Goal: Task Accomplishment & Management: Use online tool/utility

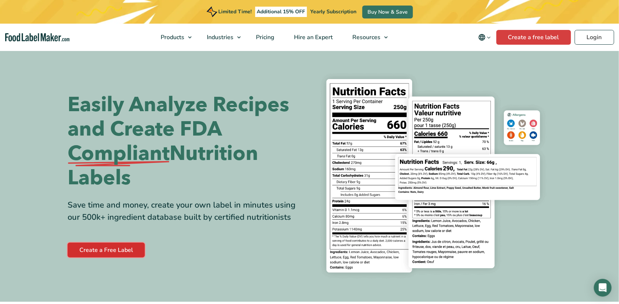
click at [131, 248] on link "Create a Free Label" at bounding box center [106, 249] width 77 height 15
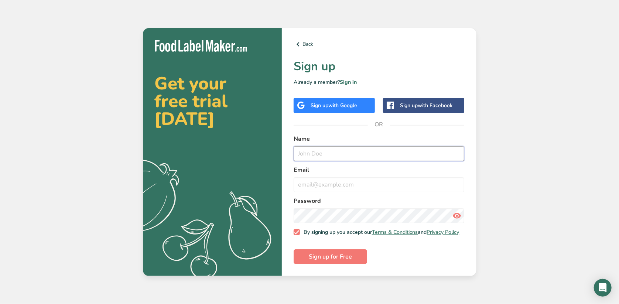
click at [313, 151] on input "text" at bounding box center [378, 153] width 171 height 15
type input "Melisa Ann Lindsay"
type input "lindsays1@yahoo.com"
click at [342, 256] on span "Sign up for Free" at bounding box center [330, 256] width 43 height 9
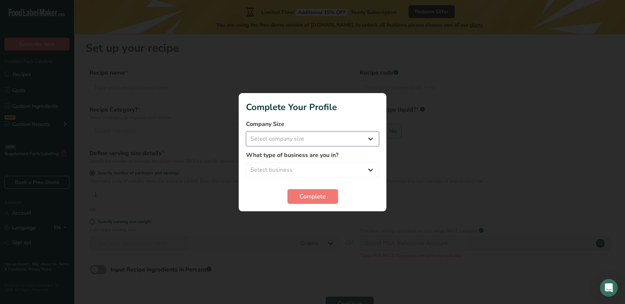
click at [367, 136] on select "Select company size Fewer than 10 Employees 10 to 50 Employees 51 to 500 Employ…" at bounding box center [312, 138] width 133 height 15
select select "1"
click at [246, 131] on select "Select company size Fewer than 10 Employees 10 to 50 Employees 51 to 500 Employ…" at bounding box center [312, 138] width 133 height 15
click at [365, 169] on select "Select business Packaged Food Manufacturer Restaurant & Cafe Bakery Meal Plans …" at bounding box center [312, 169] width 133 height 15
select select "3"
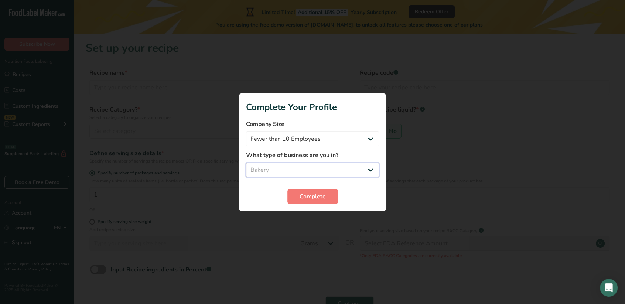
click at [246, 162] on select "Select business Packaged Food Manufacturer Restaurant & Cafe Bakery Meal Plans …" at bounding box center [312, 169] width 133 height 15
click at [328, 195] on button "Complete" at bounding box center [312, 196] width 51 height 15
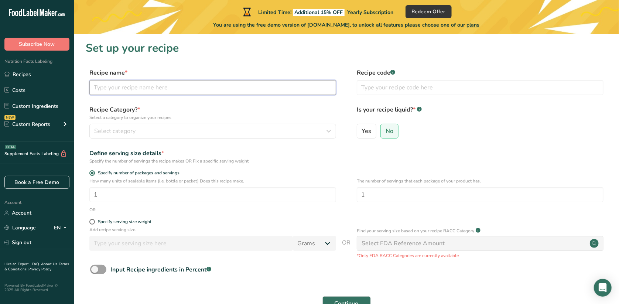
click at [273, 91] on input "text" at bounding box center [212, 87] width 247 height 15
type input "chocolate chip cookies"
type input "CCC"
click at [389, 130] on span "No" at bounding box center [389, 130] width 8 height 7
click at [385, 130] on input "No" at bounding box center [383, 130] width 5 height 5
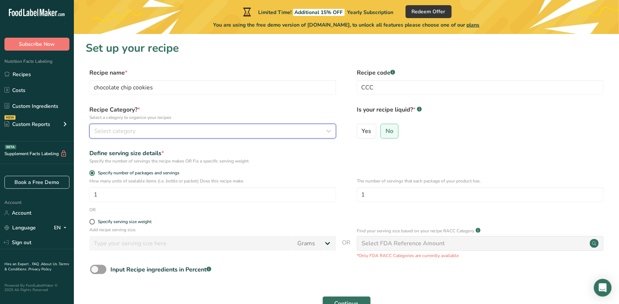
click at [313, 131] on div "Select category" at bounding box center [210, 131] width 233 height 9
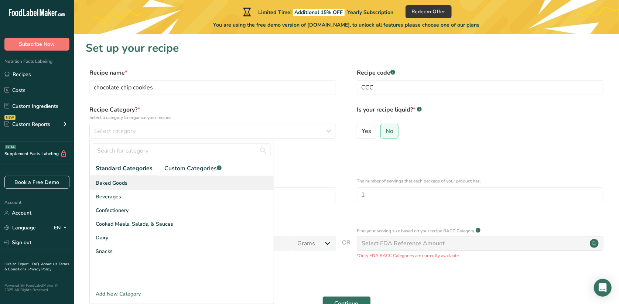
click at [200, 184] on div "Baked Goods" at bounding box center [182, 183] width 184 height 14
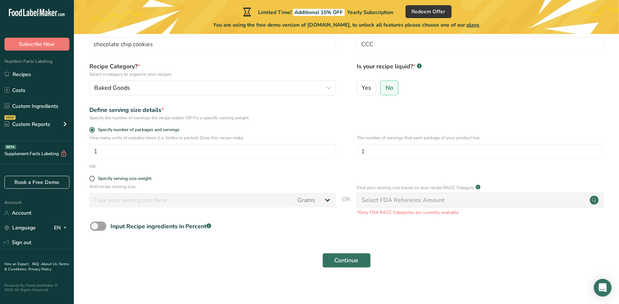
scroll to position [47, 0]
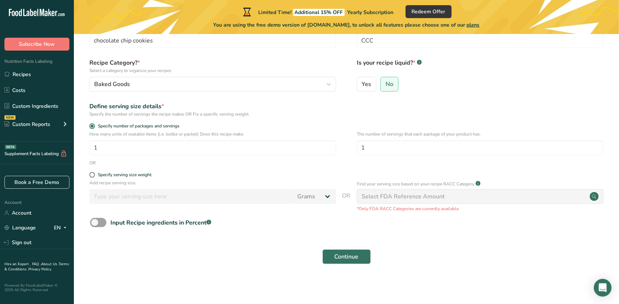
click at [438, 199] on div "Select FDA Reference Amount" at bounding box center [402, 196] width 83 height 9
click at [595, 195] on icon at bounding box center [594, 196] width 4 height 4
click at [338, 255] on span "Continue" at bounding box center [346, 256] width 24 height 9
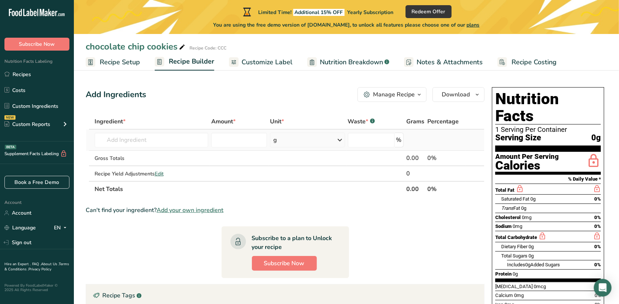
click at [340, 139] on icon at bounding box center [340, 139] width 9 height 13
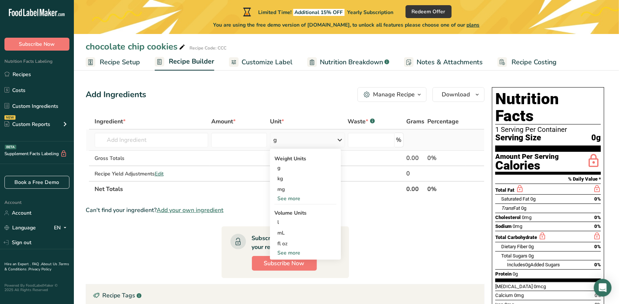
click at [296, 253] on div "See more" at bounding box center [305, 253] width 62 height 8
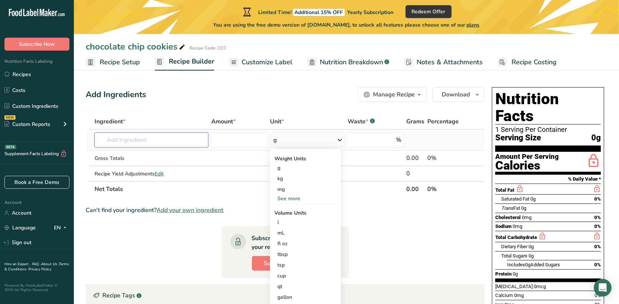
click at [172, 141] on input "text" at bounding box center [151, 140] width 114 height 15
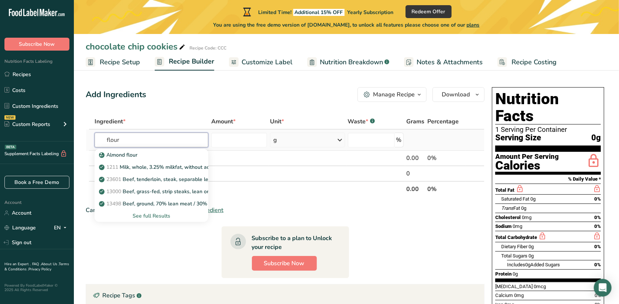
type input "flour"
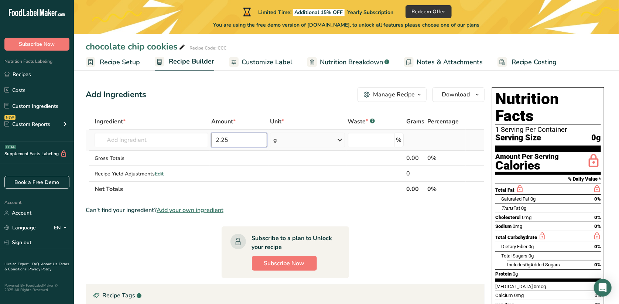
type input "2.25"
click at [339, 141] on icon at bounding box center [340, 139] width 9 height 13
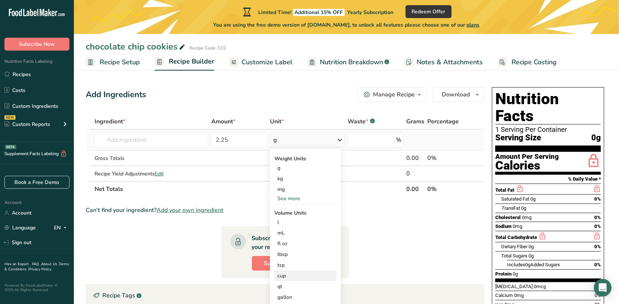
click at [293, 276] on div "cup" at bounding box center [305, 276] width 56 height 8
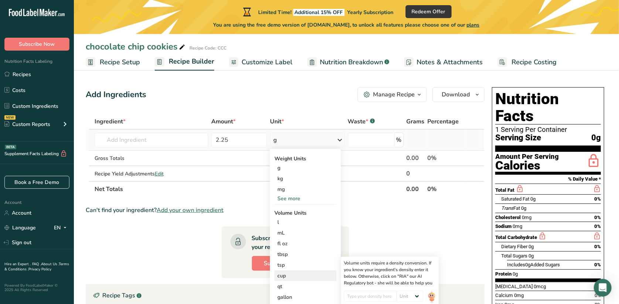
click at [289, 277] on div "cup" at bounding box center [305, 276] width 56 height 8
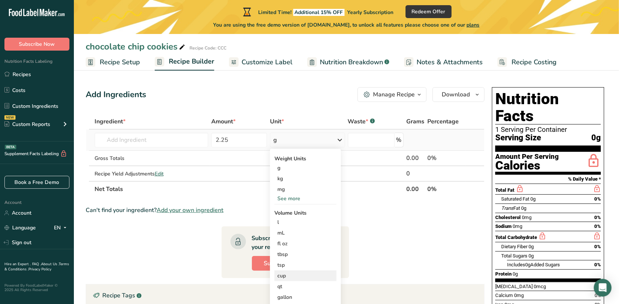
click at [283, 273] on div "cup" at bounding box center [305, 276] width 56 height 8
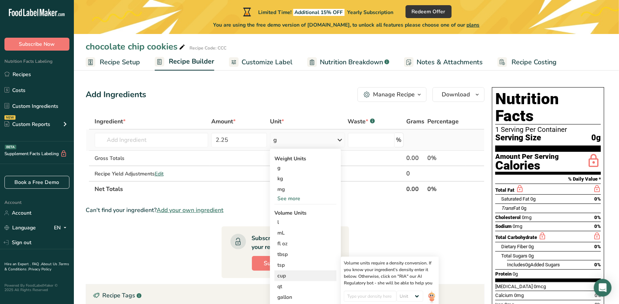
click at [283, 273] on div "cup" at bounding box center [305, 276] width 56 height 8
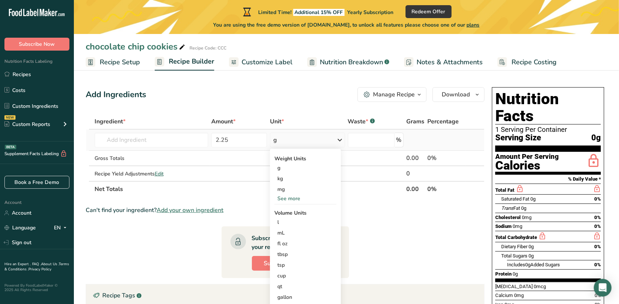
click at [300, 137] on div "g" at bounding box center [307, 140] width 75 height 15
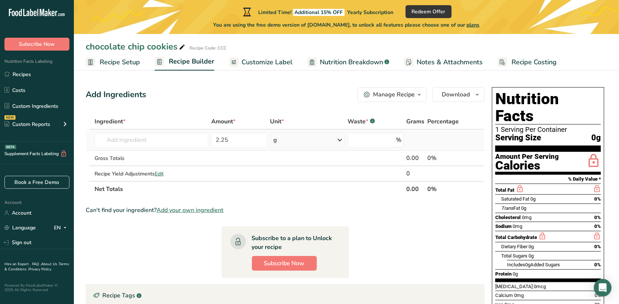
click at [301, 137] on div "g" at bounding box center [307, 140] width 75 height 15
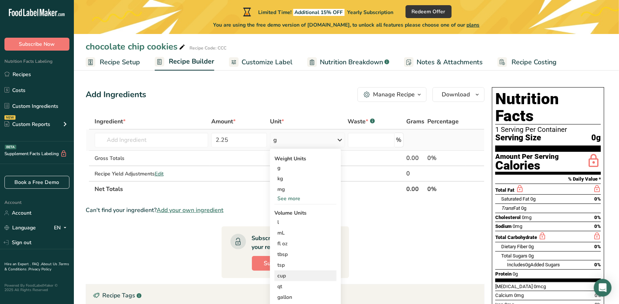
click at [285, 274] on div "cup" at bounding box center [305, 276] width 56 height 8
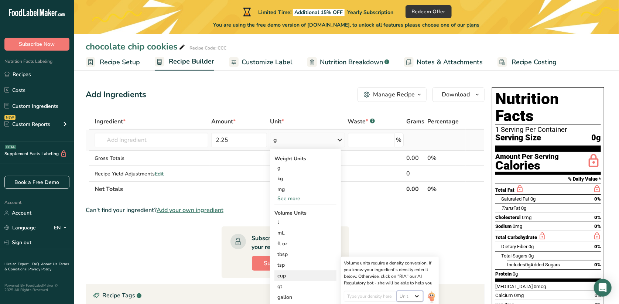
click at [413, 295] on select "Unit lb/ft3 g/cm3" at bounding box center [409, 295] width 27 height 11
click at [386, 295] on input "number" at bounding box center [370, 295] width 53 height 11
click at [419, 297] on select "Unit lb/ft3 g/cm3" at bounding box center [409, 295] width 27 height 11
click at [374, 282] on div "Volume units require a density conversion. If you know your ingredient's densit…" at bounding box center [390, 272] width 92 height 27
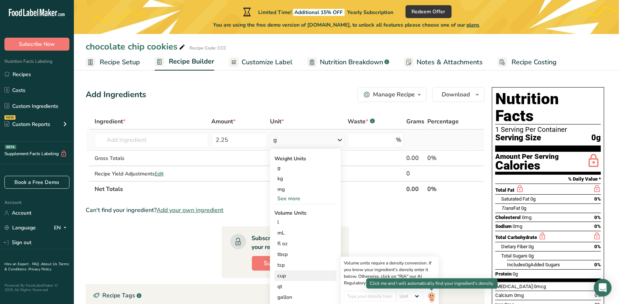
click at [428, 291] on img at bounding box center [431, 296] width 8 height 13
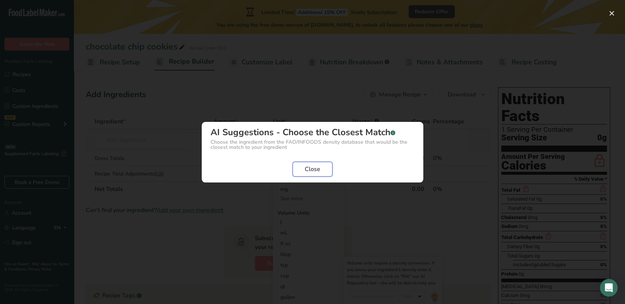
click at [314, 167] on span "Close" at bounding box center [313, 169] width 16 height 9
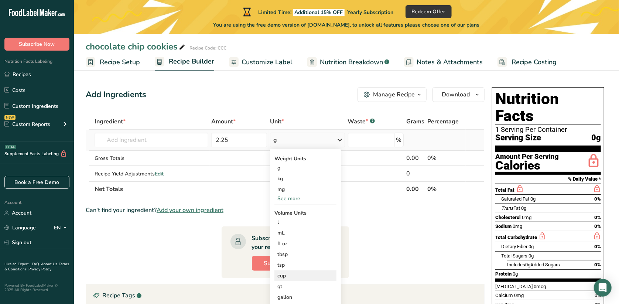
click at [306, 277] on div "cup" at bounding box center [305, 276] width 56 height 8
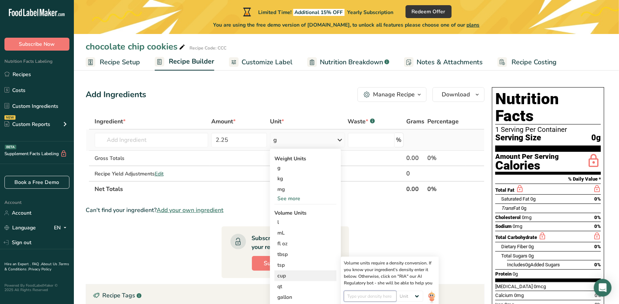
click at [378, 298] on input "number" at bounding box center [370, 295] width 53 height 11
type input "37"
click at [418, 296] on select "Unit lb/ft3 g/cm3" at bounding box center [409, 295] width 27 height 11
select select "23"
click at [396, 290] on select "Unit lb/ft3 g/cm3" at bounding box center [409, 295] width 27 height 11
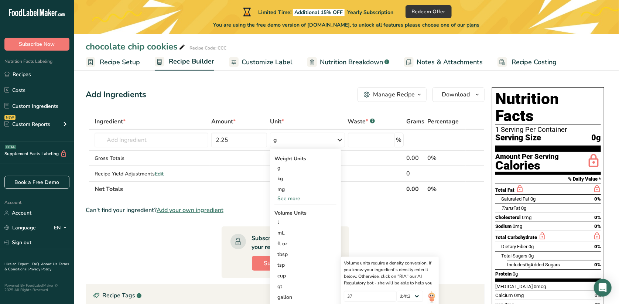
click at [448, 250] on section "Ingredient * Amount * Unit * Waste * .a-a{fill:#347362;}.b-a{fill:#fff;} Grams …" at bounding box center [285, 254] width 399 height 280
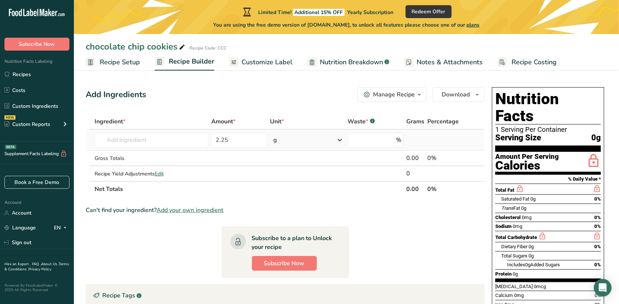
click at [339, 143] on icon at bounding box center [340, 139] width 9 height 13
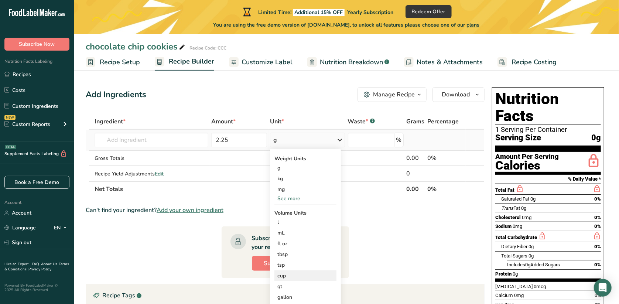
click at [296, 272] on div "cup" at bounding box center [305, 276] width 56 height 8
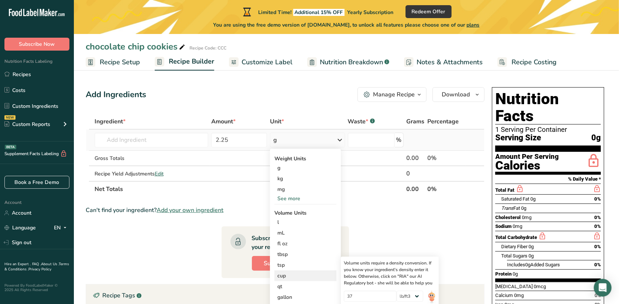
click at [295, 273] on div "cup" at bounding box center [305, 276] width 56 height 8
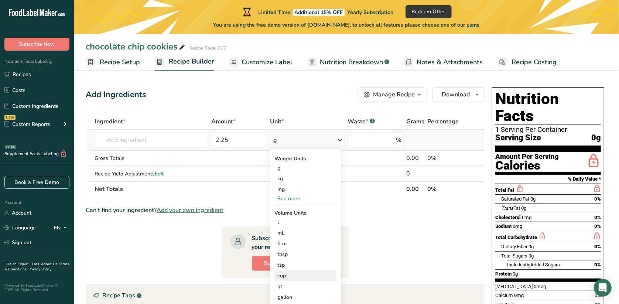
click at [295, 273] on div "cup" at bounding box center [305, 276] width 56 height 8
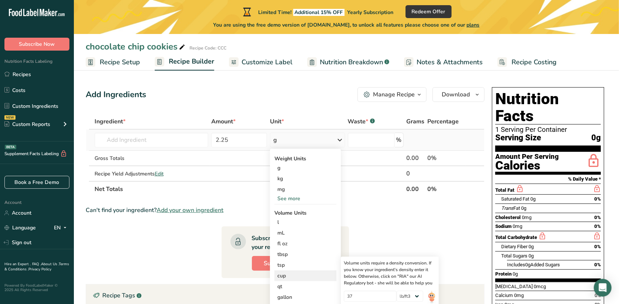
click at [295, 273] on div "cup" at bounding box center [305, 276] width 56 height 8
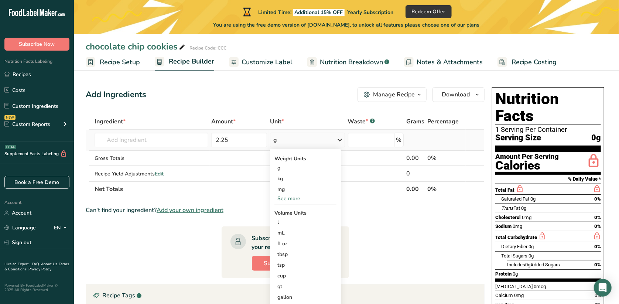
click at [296, 201] on div "See more" at bounding box center [305, 199] width 62 height 8
click at [289, 230] on div "See less" at bounding box center [305, 231] width 62 height 8
click at [301, 196] on div "See more" at bounding box center [305, 199] width 62 height 8
click at [248, 140] on input "2.25" at bounding box center [239, 140] width 56 height 15
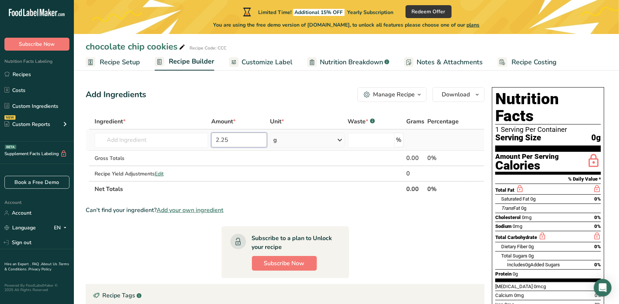
click at [248, 140] on input "2.25" at bounding box center [239, 140] width 56 height 15
click at [237, 137] on input "2.25" at bounding box center [239, 140] width 56 height 15
drag, startPoint x: 237, startPoint y: 137, endPoint x: 186, endPoint y: 143, distance: 50.6
click at [186, 143] on tr "Almond flour 11413 Potato flour 20647 Millet flour 20003 Arrowroot flour 20131 …" at bounding box center [285, 140] width 398 height 21
type input "282"
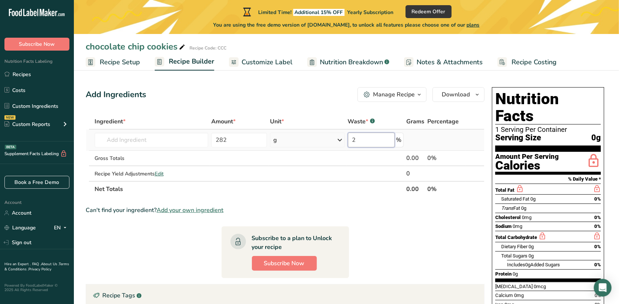
type input "2"
click at [183, 158] on div "Gross Totals" at bounding box center [151, 158] width 114 height 8
click at [417, 96] on icon "button" at bounding box center [419, 94] width 6 height 9
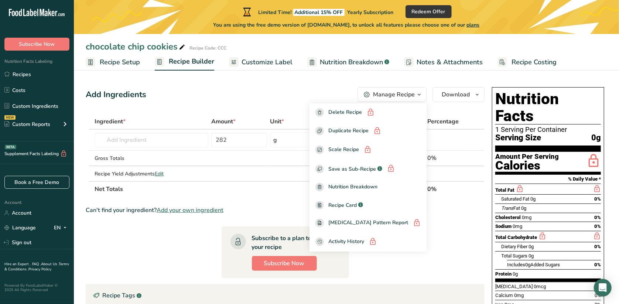
click at [136, 61] on span "Recipe Setup" at bounding box center [120, 62] width 40 height 10
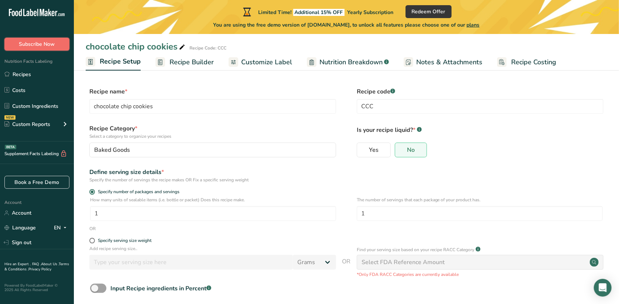
click at [38, 46] on span "Subscribe Now" at bounding box center [37, 44] width 36 height 8
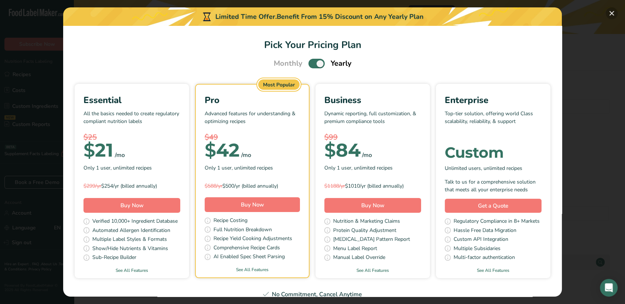
click at [611, 13] on button "Pick Your Pricing Plan Modal" at bounding box center [611, 13] width 12 height 12
